Goal: Entertainment & Leisure: Consume media (video, audio)

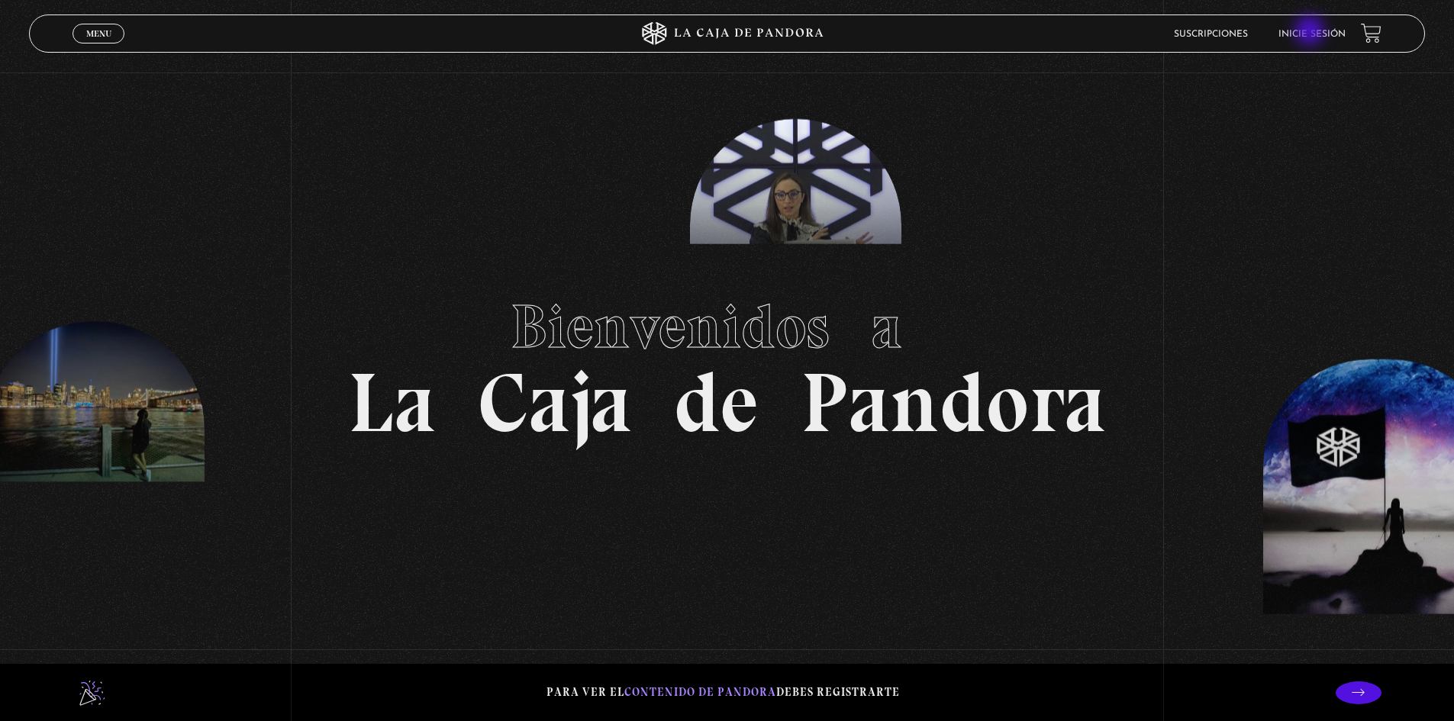
click at [1311, 32] on link "Inicie sesión" at bounding box center [1311, 34] width 67 height 9
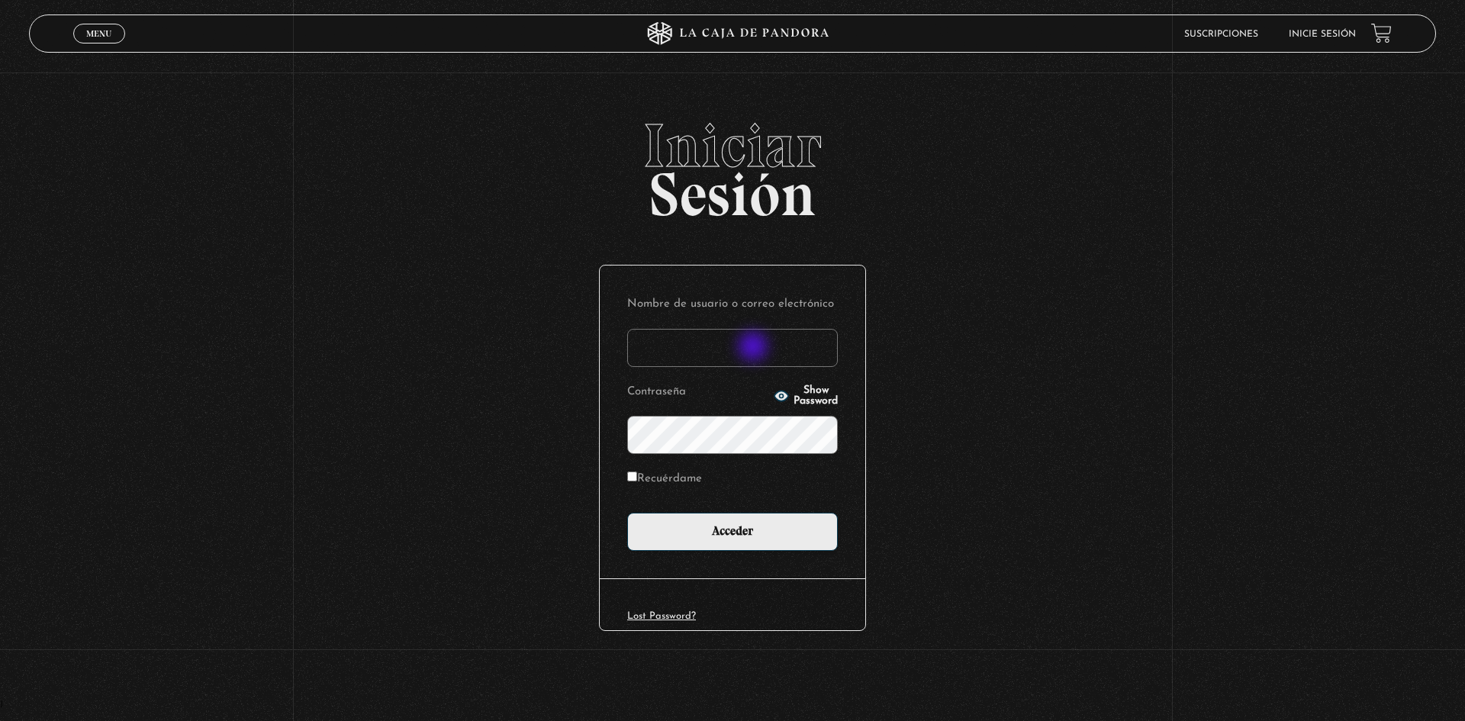
click at [755, 348] on input "Nombre de usuario o correo electrónico" at bounding box center [732, 348] width 211 height 38
type input "jemendez1507@hotmail.com"
click at [651, 479] on label "Recuérdame" at bounding box center [664, 480] width 75 height 24
click at [637, 479] on input "Recuérdame" at bounding box center [632, 477] width 10 height 10
checkbox input "true"
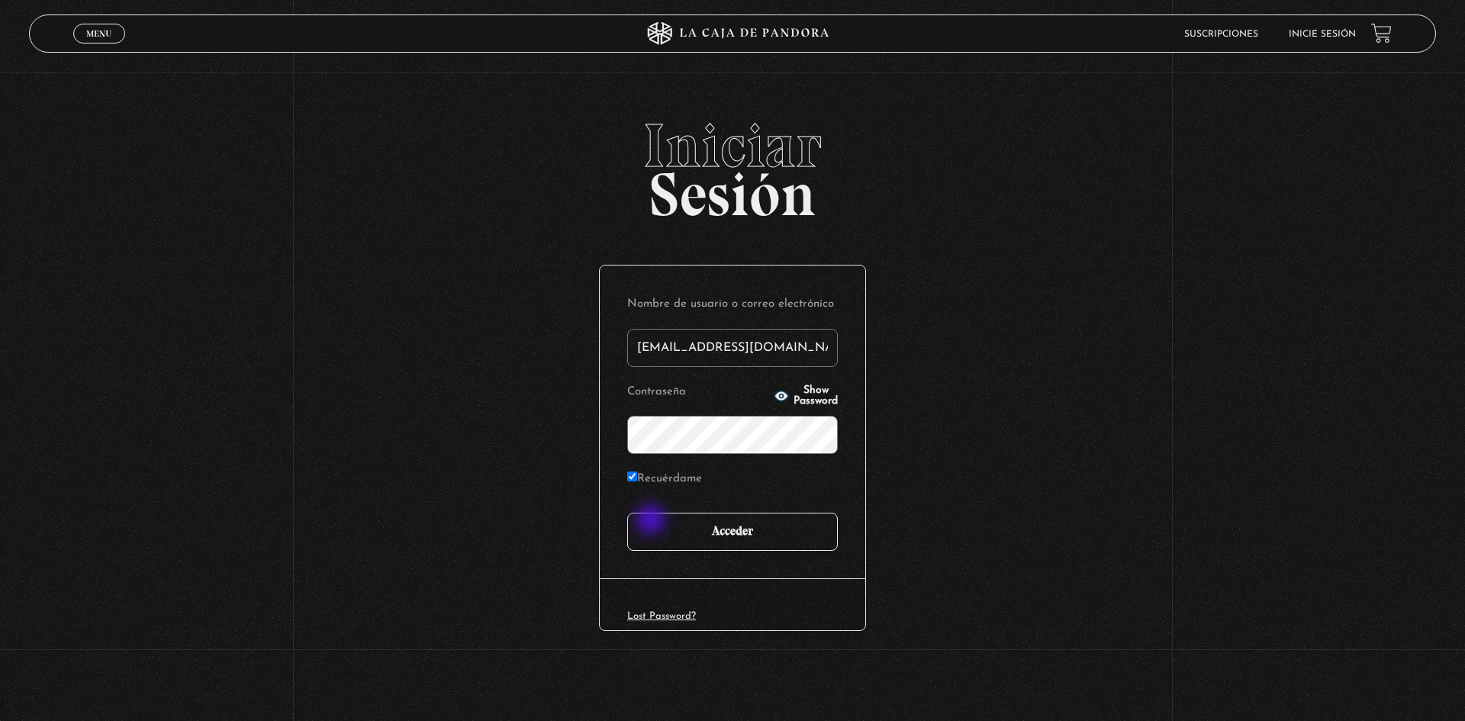
click at [652, 521] on input "Acceder" at bounding box center [732, 532] width 211 height 38
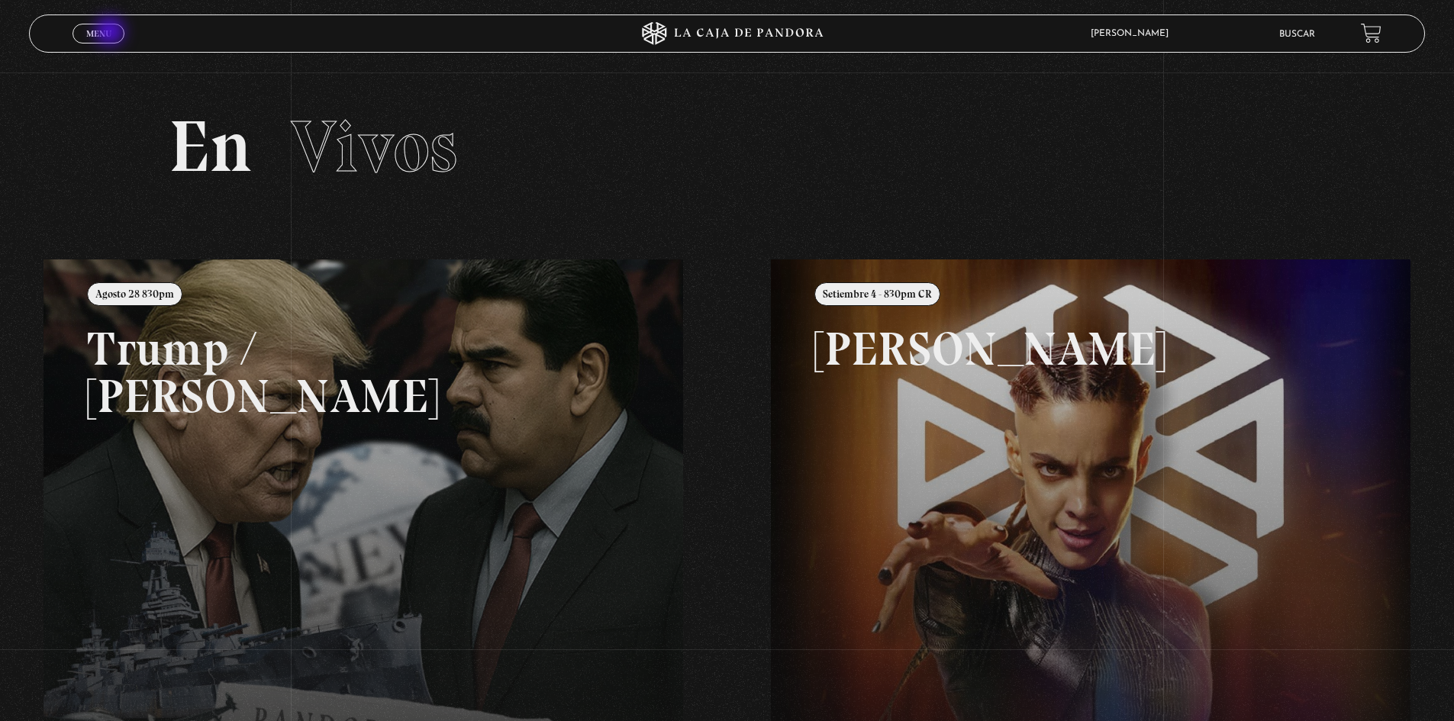
click at [111, 30] on span "Menu" at bounding box center [98, 33] width 25 height 9
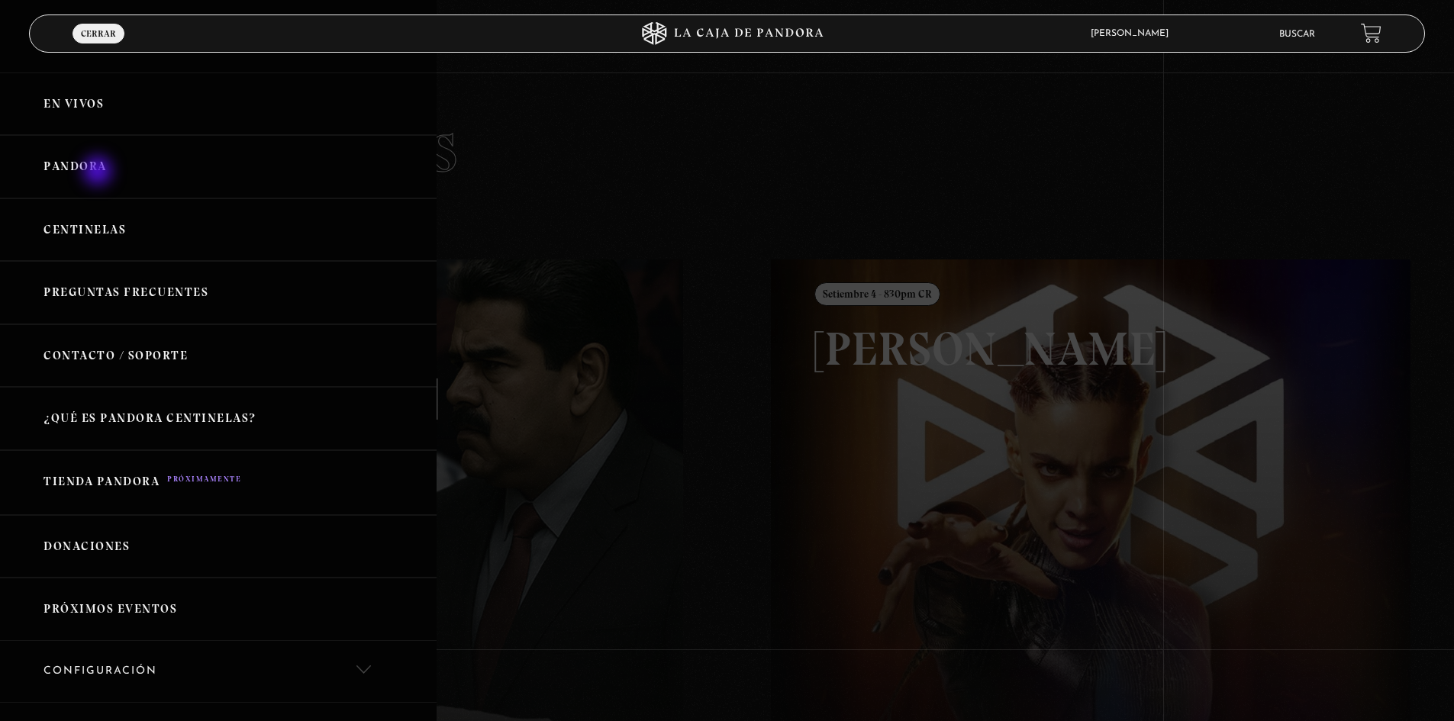
click at [98, 172] on link "Pandora" at bounding box center [218, 166] width 437 height 63
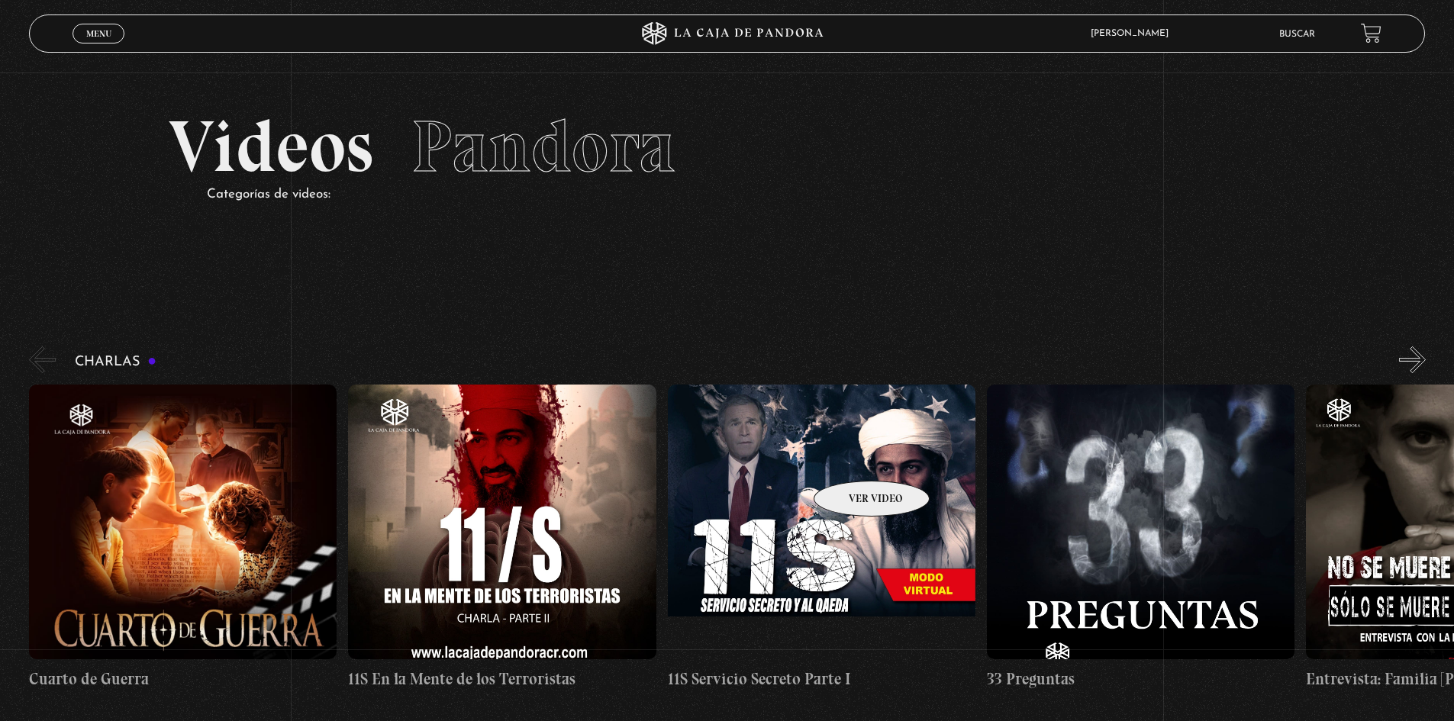
click at [852, 458] on figure at bounding box center [822, 522] width 308 height 275
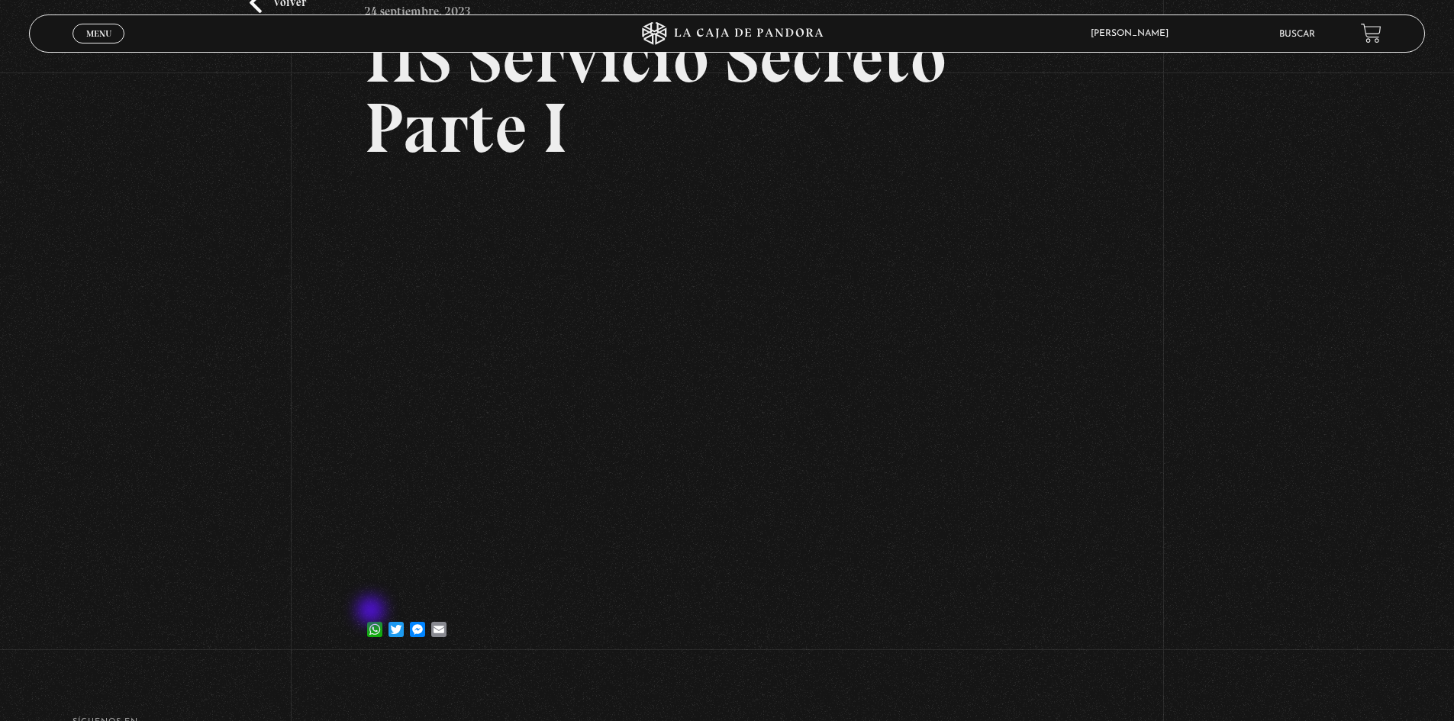
scroll to position [153, 0]
